Goal: Task Accomplishment & Management: Complete application form

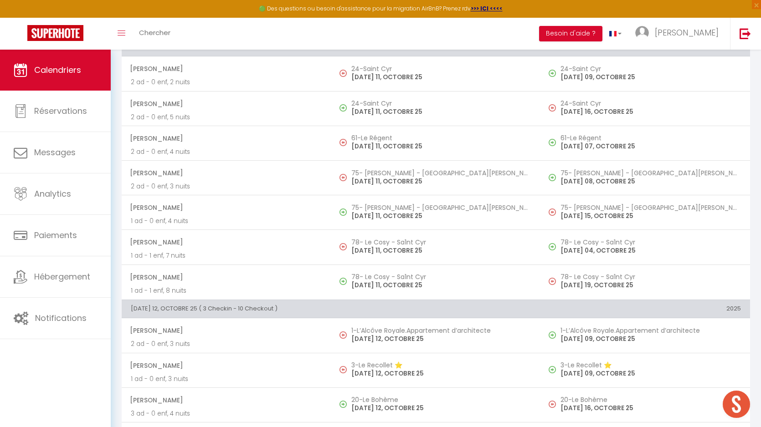
scroll to position [2867, 0]
click at [695, 25] on link "[PERSON_NAME]" at bounding box center [679, 34] width 102 height 32
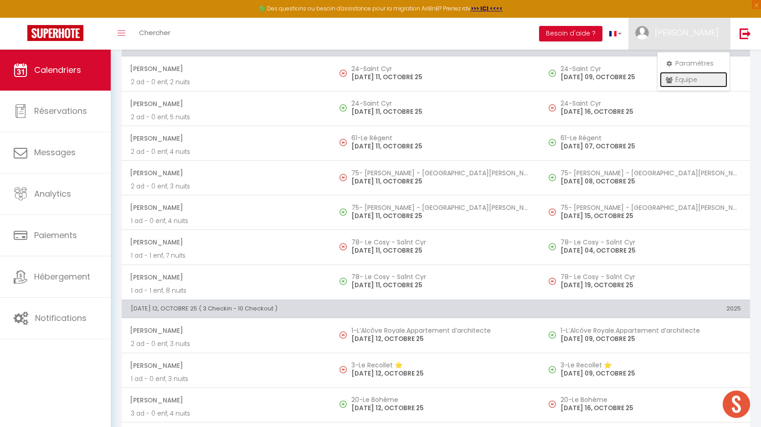
click at [684, 77] on link "Équipe" at bounding box center [693, 79] width 67 height 15
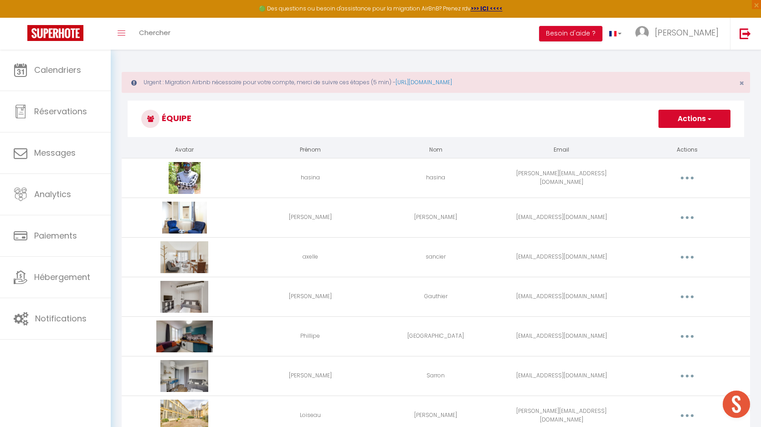
click at [710, 122] on span "button" at bounding box center [709, 118] width 6 height 9
click at [688, 137] on link "Ajouter un nouvel utilisateur" at bounding box center [676, 139] width 108 height 12
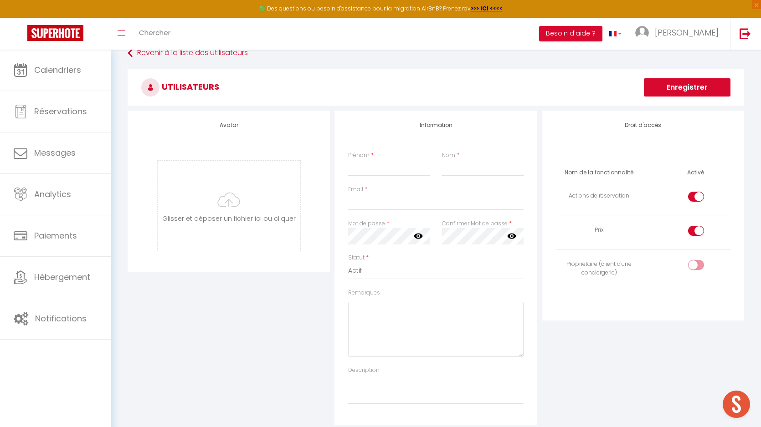
scroll to position [73, 0]
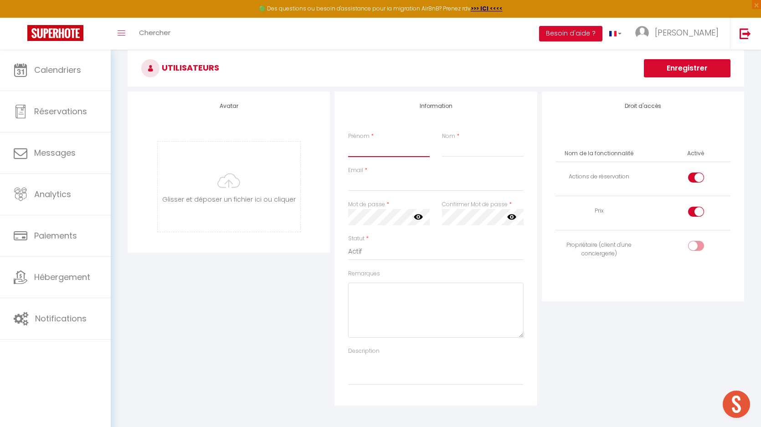
click at [374, 146] on input "Prénom" at bounding box center [389, 149] width 82 height 16
type input "Aurelie"
click at [473, 154] on input "Nom" at bounding box center [483, 149] width 82 height 16
type input "Milcent"
click at [369, 300] on textarea "Remarques" at bounding box center [435, 310] width 175 height 55
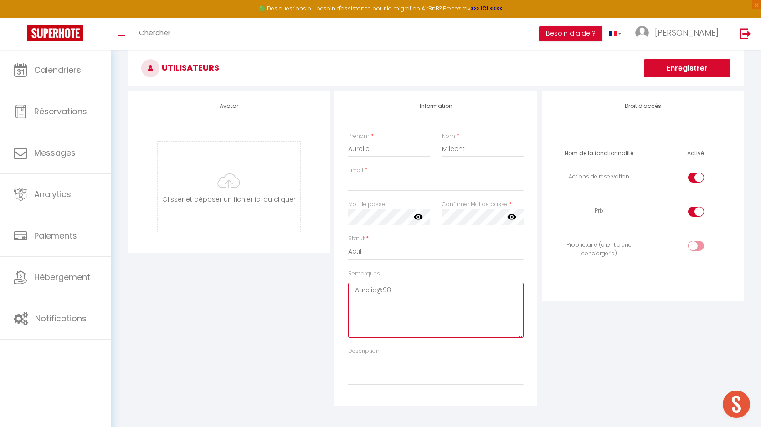
click at [369, 300] on textarea "Aurelie@981" at bounding box center [435, 310] width 175 height 55
type textarea "Aurelie@981"
click at [695, 179] on div at bounding box center [696, 178] width 16 height 10
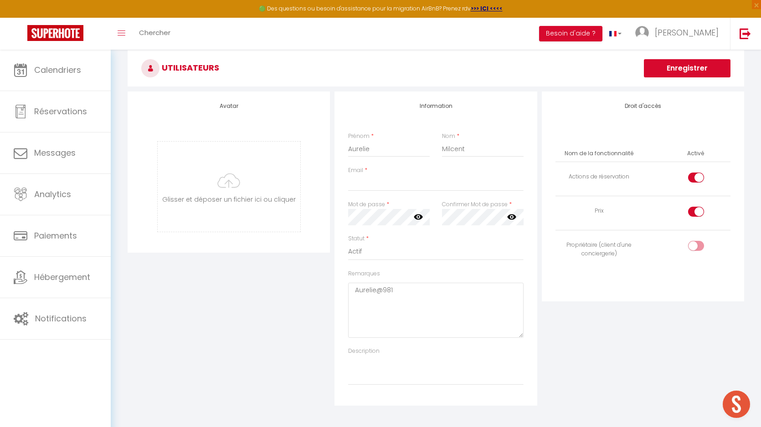
click at [696, 179] on input "checkbox" at bounding box center [704, 180] width 16 height 14
checkbox input "false"
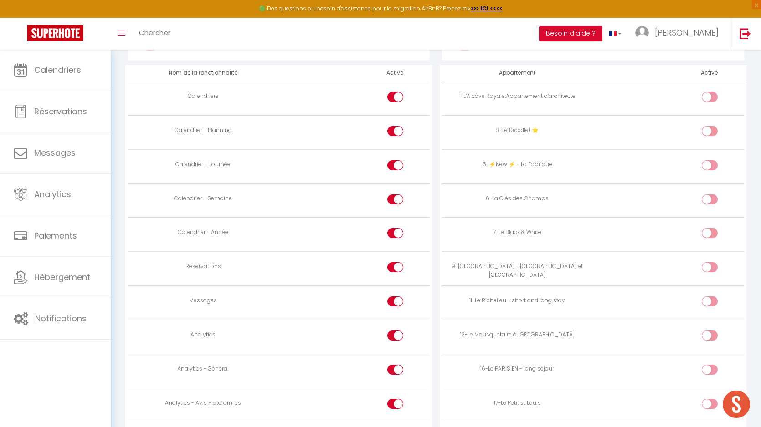
scroll to position [490, 0]
click at [394, 300] on div at bounding box center [395, 300] width 16 height 10
click at [395, 300] on input "checkbox" at bounding box center [403, 302] width 16 height 14
checkbox input "false"
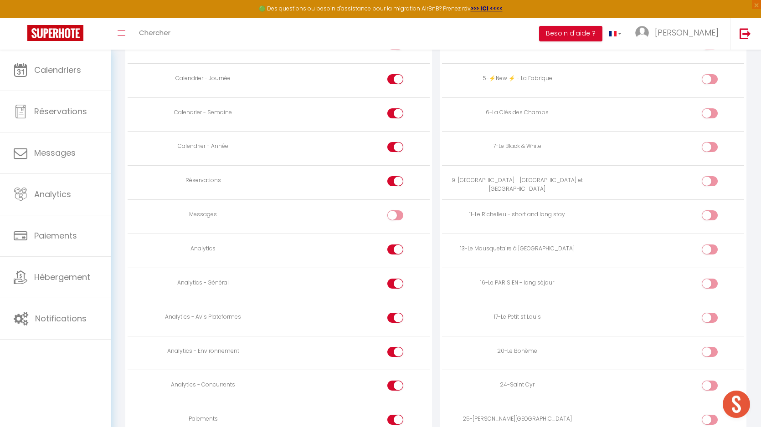
scroll to position [609, 0]
click at [393, 216] on div at bounding box center [395, 216] width 16 height 10
click at [395, 216] on input "checkbox" at bounding box center [403, 218] width 16 height 14
checkbox input "false"
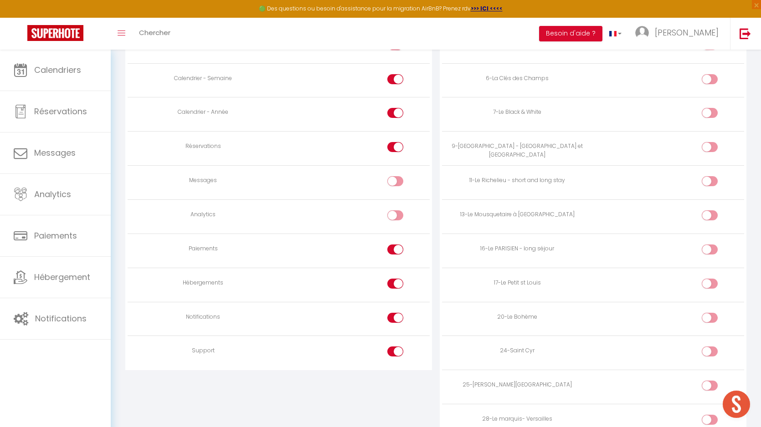
click at [390, 245] on div at bounding box center [395, 250] width 16 height 10
click at [395, 245] on input "checkbox" at bounding box center [403, 252] width 16 height 14
checkbox input "false"
click at [393, 282] on div at bounding box center [395, 284] width 16 height 10
click at [395, 282] on input "checkbox" at bounding box center [403, 286] width 16 height 14
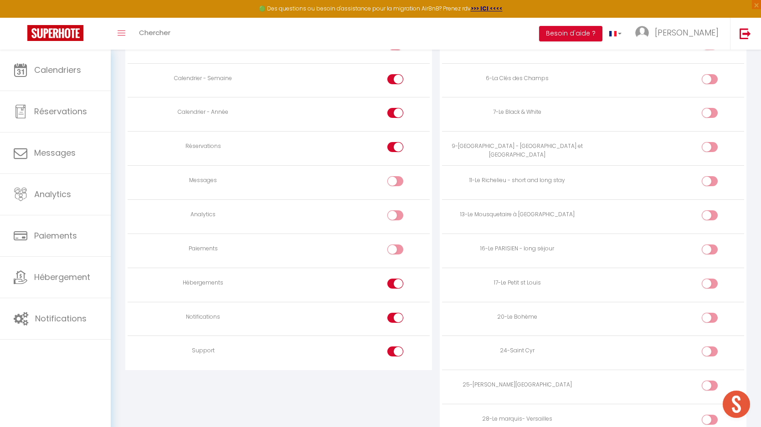
checkbox input "false"
click at [391, 314] on div at bounding box center [395, 318] width 16 height 10
click at [395, 314] on input "checkbox" at bounding box center [403, 320] width 16 height 14
checkbox input "false"
click at [392, 351] on div at bounding box center [395, 352] width 16 height 10
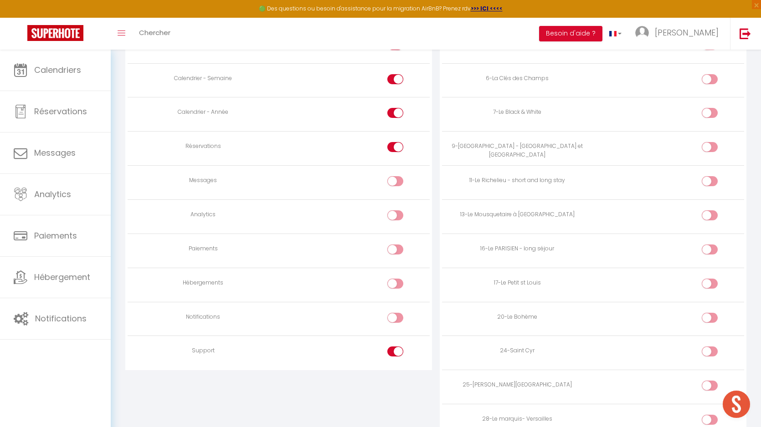
click at [395, 351] on input "checkbox" at bounding box center [403, 354] width 16 height 14
checkbox input "false"
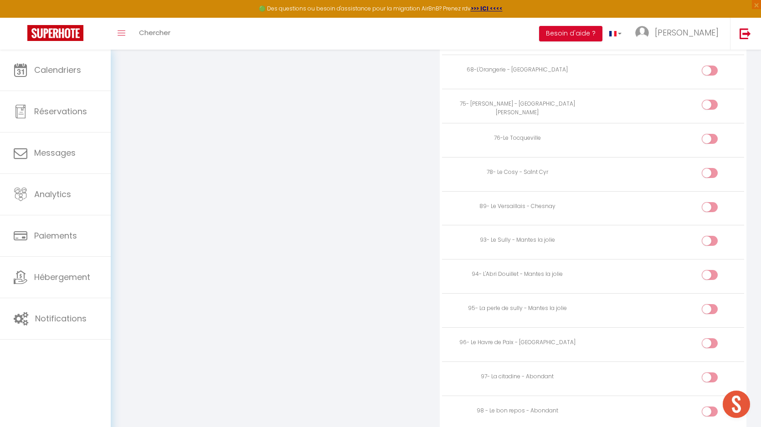
scroll to position [1160, 0]
click at [710, 209] on input "checkbox" at bounding box center [717, 213] width 16 height 14
checkbox input "true"
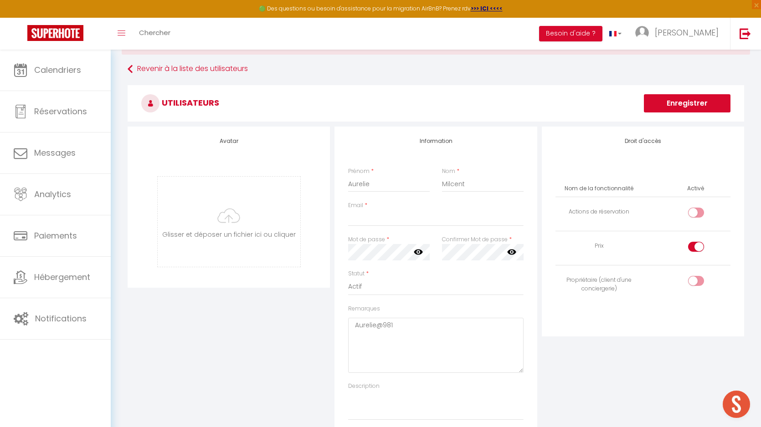
scroll to position [0, 0]
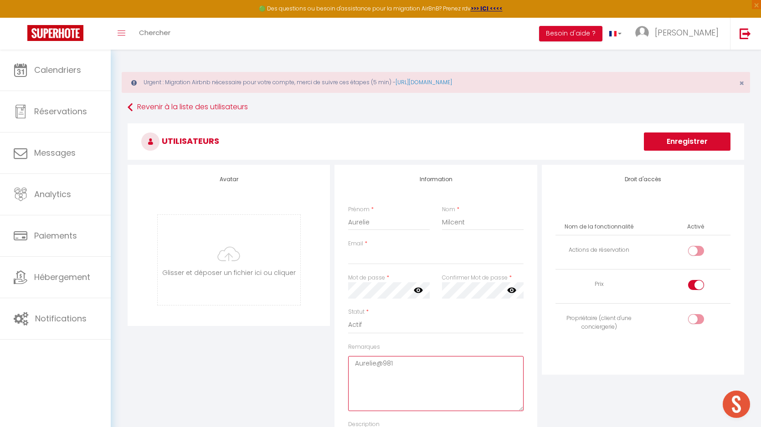
click at [375, 366] on textarea "Aurelie@981" at bounding box center [435, 383] width 175 height 55
click at [384, 254] on input "Email" at bounding box center [435, 256] width 175 height 16
paste input "[EMAIL_ADDRESS][DOMAIN_NAME]"
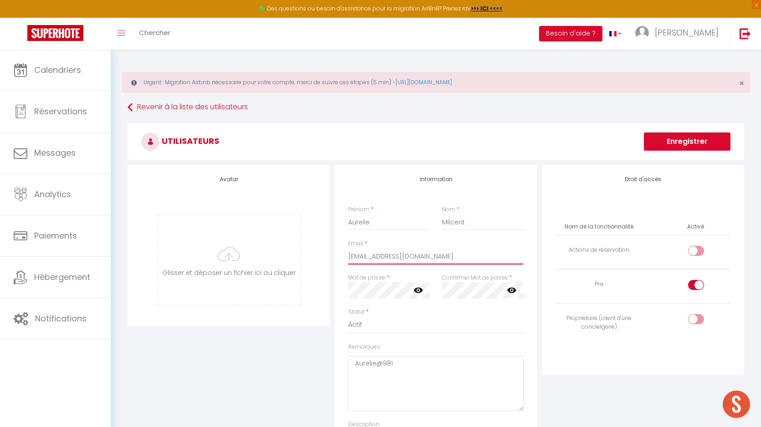
type input "[EMAIL_ADDRESS][DOMAIN_NAME]"
click at [693, 139] on button "Enregistrer" at bounding box center [687, 142] width 87 height 18
